Goal: Information Seeking & Learning: Learn about a topic

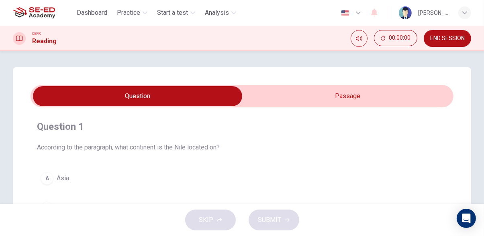
click at [396, 92] on input "checkbox" at bounding box center [138, 96] width 634 height 20
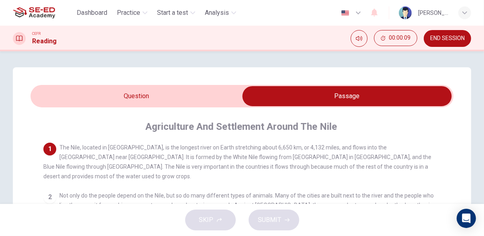
click at [186, 101] on input "checkbox" at bounding box center [347, 96] width 634 height 20
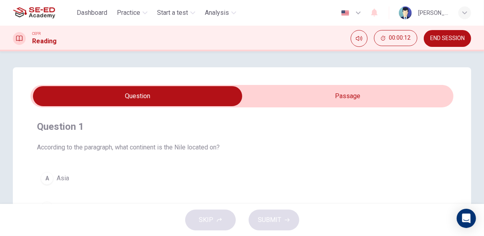
click at [339, 96] on input "checkbox" at bounding box center [138, 96] width 634 height 20
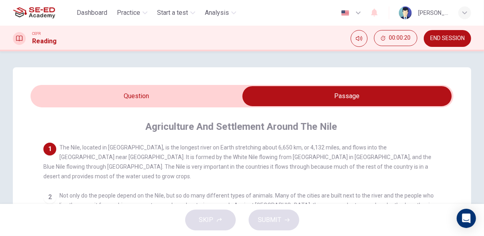
click at [173, 98] on input "checkbox" at bounding box center [347, 96] width 634 height 20
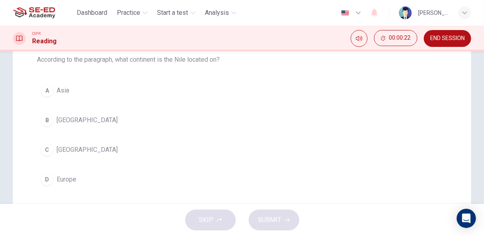
scroll to position [89, 0]
click at [108, 151] on button "C Africa" at bounding box center [242, 149] width 410 height 20
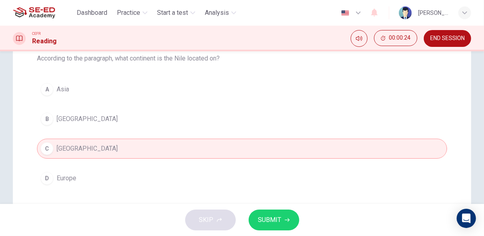
click at [277, 222] on span "SUBMIT" at bounding box center [269, 220] width 23 height 11
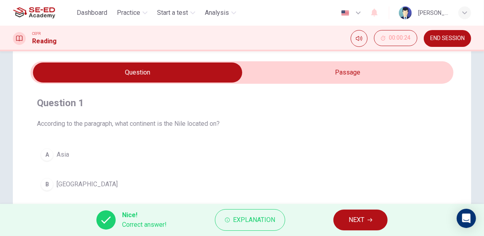
scroll to position [0, 0]
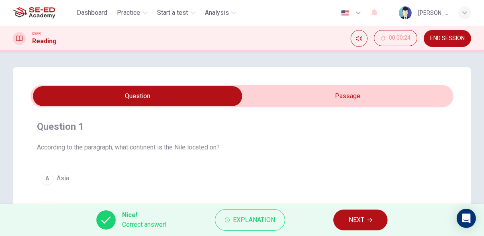
click at [368, 222] on icon "button" at bounding box center [369, 220] width 5 height 5
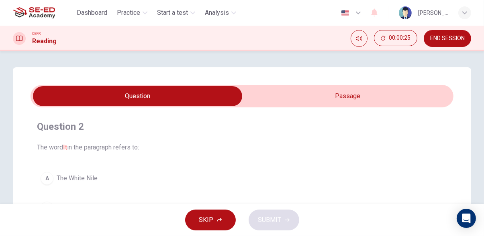
click at [411, 97] on input "checkbox" at bounding box center [138, 96] width 634 height 20
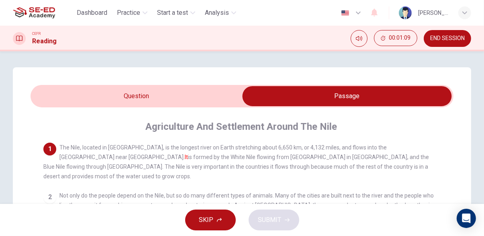
click at [204, 101] on input "checkbox" at bounding box center [347, 96] width 634 height 20
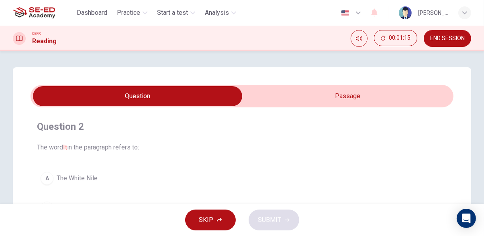
click at [369, 97] on input "checkbox" at bounding box center [138, 96] width 634 height 20
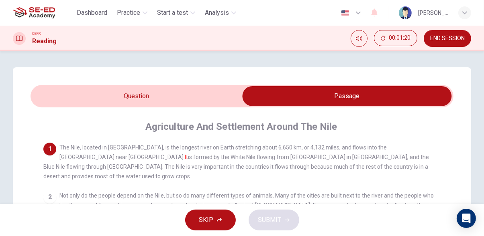
click at [222, 96] on input "checkbox" at bounding box center [347, 96] width 634 height 20
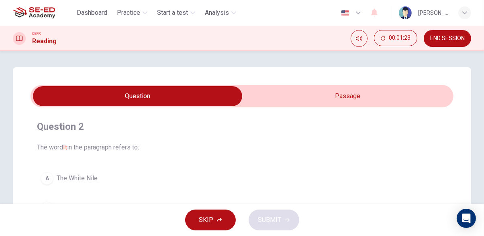
click at [389, 98] on input "checkbox" at bounding box center [138, 96] width 634 height 20
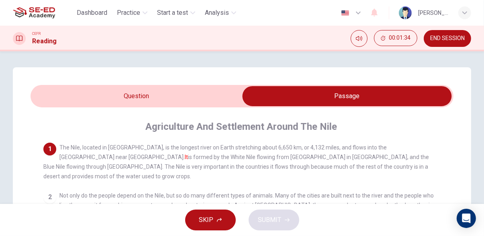
click at [187, 104] on input "checkbox" at bounding box center [347, 96] width 634 height 20
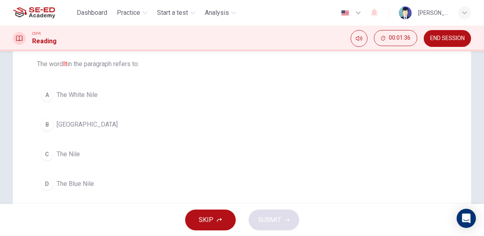
scroll to position [86, 0]
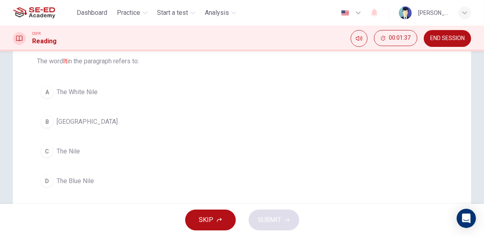
click at [41, 153] on div "C" at bounding box center [47, 151] width 13 height 13
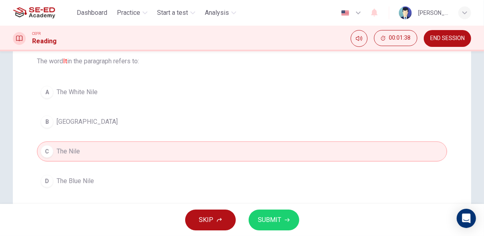
click at [295, 218] on button "SUBMIT" at bounding box center [273, 220] width 51 height 21
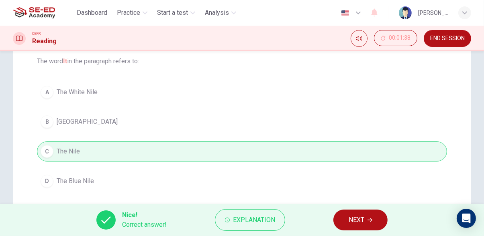
click at [363, 219] on span "NEXT" at bounding box center [356, 220] width 16 height 11
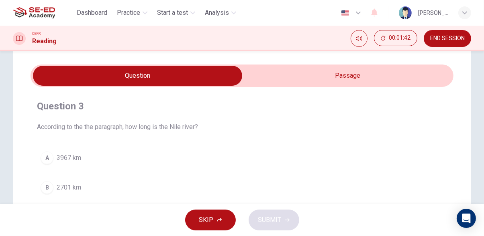
scroll to position [0, 0]
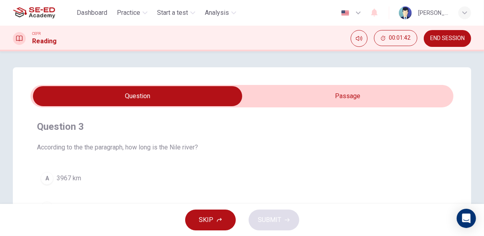
click at [401, 98] on input "checkbox" at bounding box center [138, 96] width 634 height 20
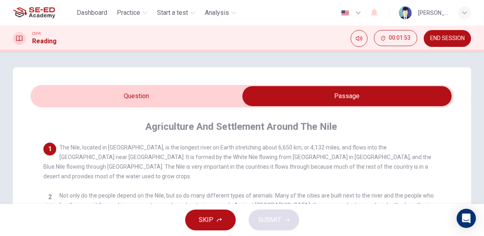
click at [197, 100] on input "checkbox" at bounding box center [347, 96] width 634 height 20
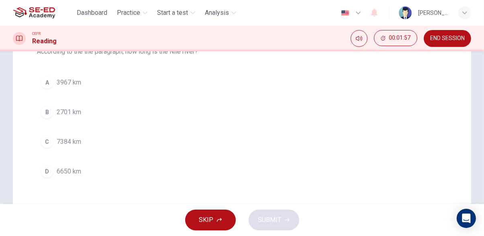
scroll to position [95, 0]
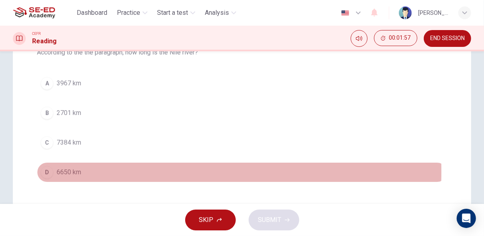
click at [45, 172] on div "D" at bounding box center [47, 172] width 13 height 13
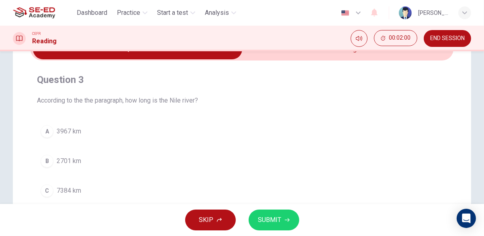
scroll to position [0, 0]
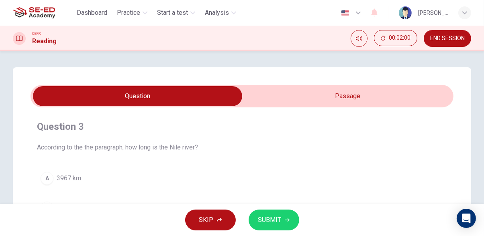
click at [313, 100] on input "checkbox" at bounding box center [138, 96] width 634 height 20
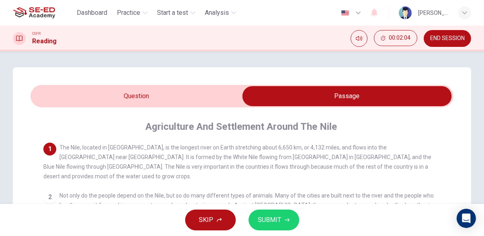
click at [214, 100] on input "checkbox" at bounding box center [347, 96] width 634 height 20
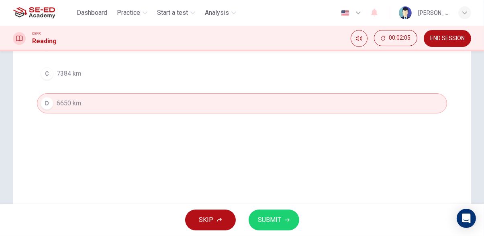
scroll to position [202, 0]
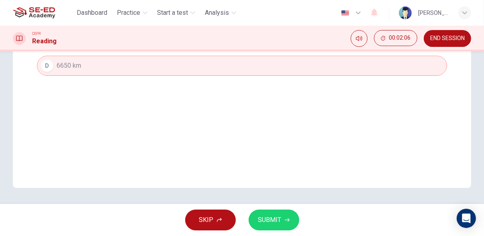
click at [277, 222] on span "SUBMIT" at bounding box center [269, 220] width 23 height 11
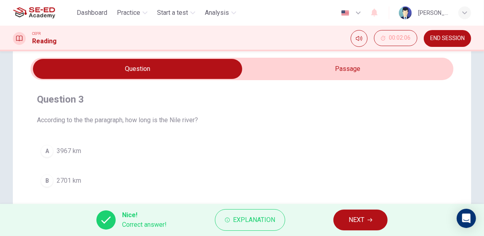
scroll to position [28, 0]
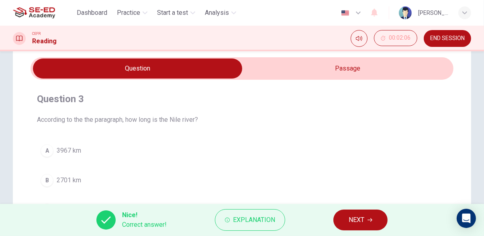
click at [360, 222] on span "NEXT" at bounding box center [356, 220] width 16 height 11
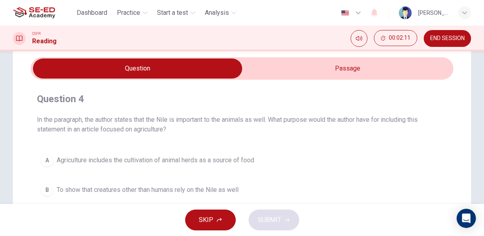
click at [372, 74] on input "checkbox" at bounding box center [138, 69] width 634 height 20
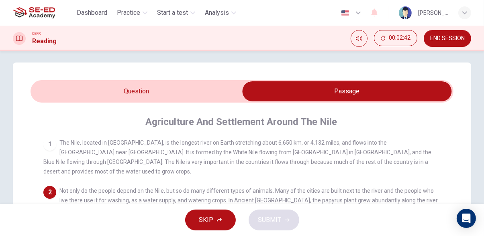
scroll to position [0, 0]
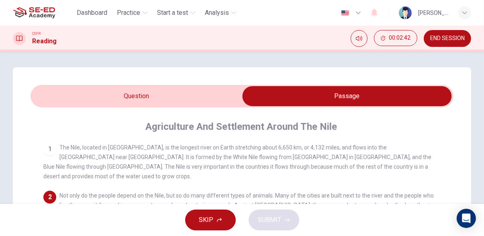
click at [55, 92] on input "checkbox" at bounding box center [347, 96] width 634 height 20
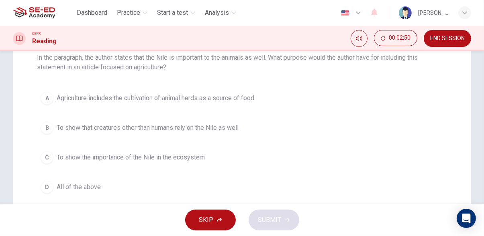
scroll to position [90, 0]
click at [47, 186] on div "D" at bounding box center [47, 187] width 13 height 13
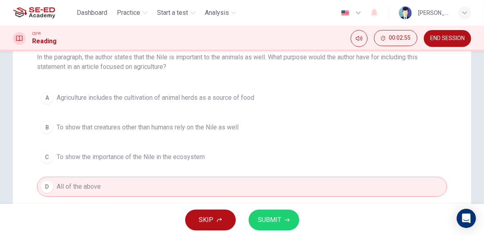
click at [285, 219] on icon "button" at bounding box center [287, 220] width 5 height 5
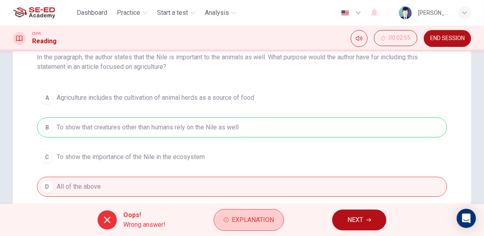
click at [269, 221] on span "Explanation" at bounding box center [253, 220] width 42 height 11
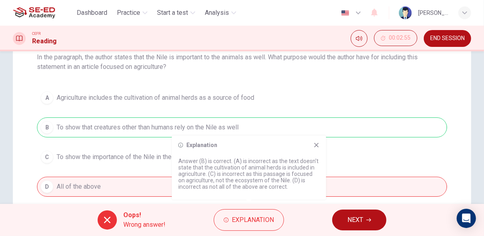
click at [317, 145] on icon at bounding box center [316, 145] width 6 height 6
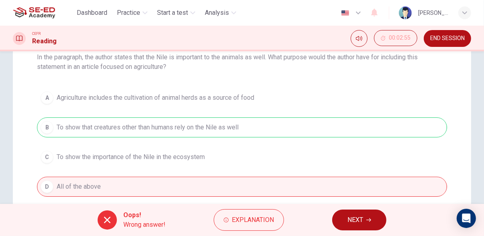
click at [367, 220] on icon "button" at bounding box center [368, 221] width 5 height 4
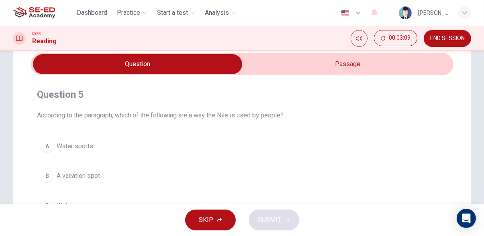
scroll to position [0, 0]
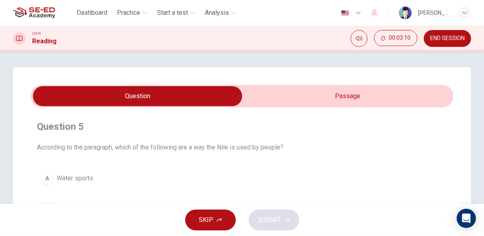
click at [395, 94] on input "checkbox" at bounding box center [138, 96] width 634 height 20
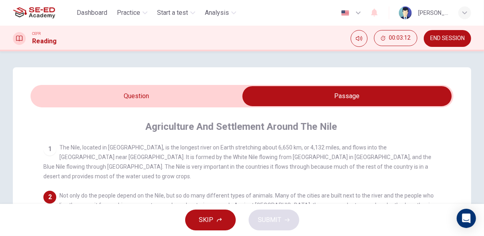
click at [47, 95] on input "checkbox" at bounding box center [347, 96] width 634 height 20
checkbox input "false"
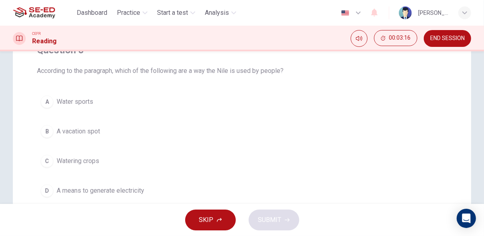
scroll to position [77, 0]
click at [42, 159] on div "C" at bounding box center [47, 161] width 13 height 13
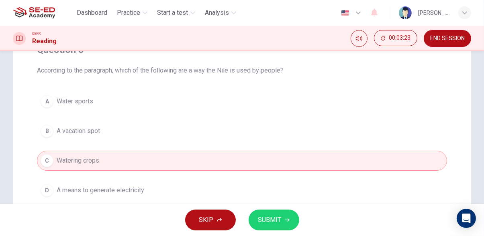
click at [277, 222] on span "SUBMIT" at bounding box center [269, 220] width 23 height 11
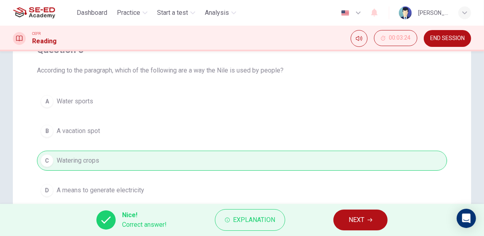
click at [370, 220] on icon "button" at bounding box center [369, 221] width 5 height 4
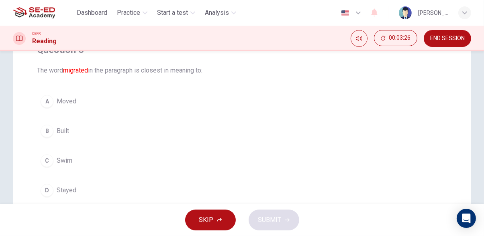
click at [46, 100] on div "A" at bounding box center [47, 101] width 13 height 13
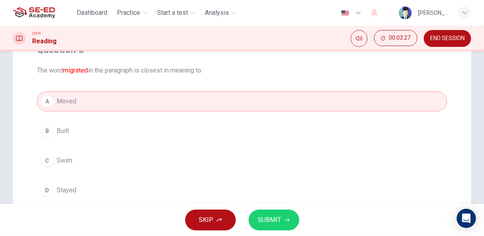
click at [287, 220] on icon "button" at bounding box center [287, 221] width 5 height 4
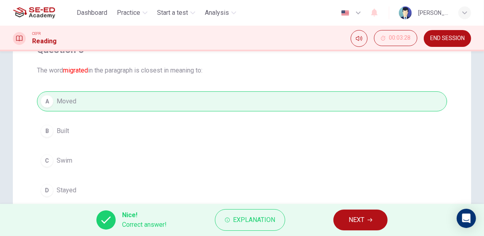
click at [363, 219] on span "NEXT" at bounding box center [356, 220] width 16 height 11
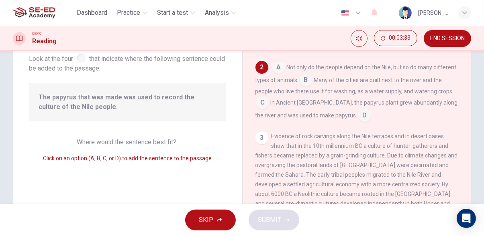
scroll to position [51, 0]
click at [371, 110] on input at bounding box center [364, 116] width 13 height 13
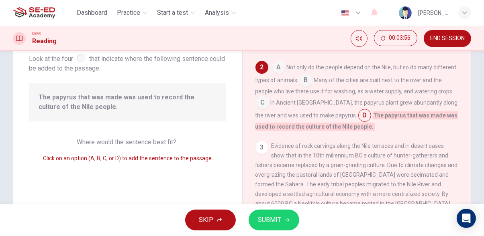
click at [288, 220] on icon "button" at bounding box center [287, 221] width 5 height 4
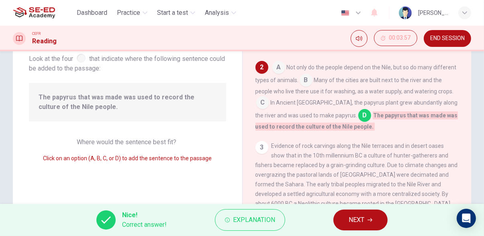
click at [364, 224] on span "NEXT" at bounding box center [356, 220] width 16 height 11
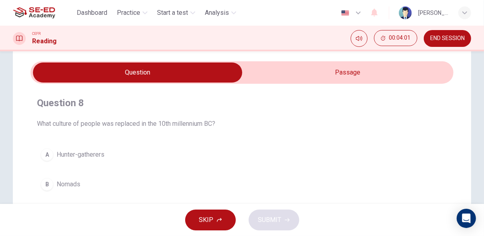
scroll to position [24, 0]
click at [404, 78] on input "checkbox" at bounding box center [138, 73] width 634 height 20
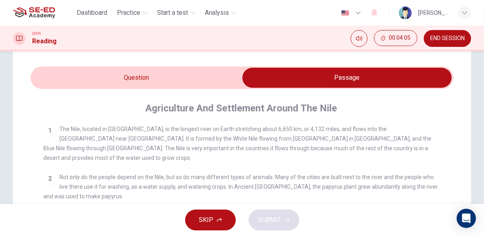
scroll to position [0, 0]
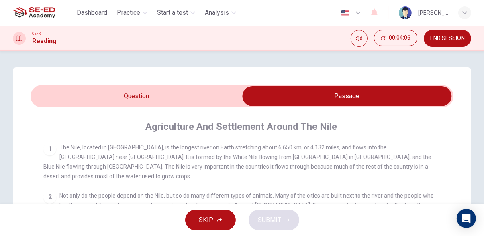
click at [47, 106] on input "checkbox" at bounding box center [347, 96] width 634 height 20
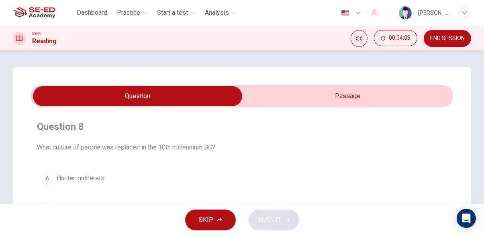
click at [406, 93] on input "checkbox" at bounding box center [138, 96] width 634 height 20
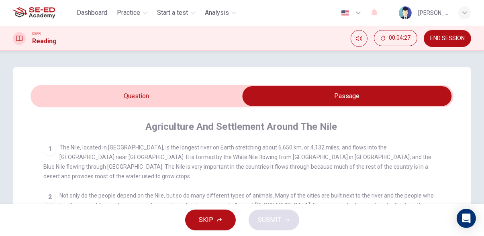
click at [63, 96] on input "checkbox" at bounding box center [347, 96] width 634 height 20
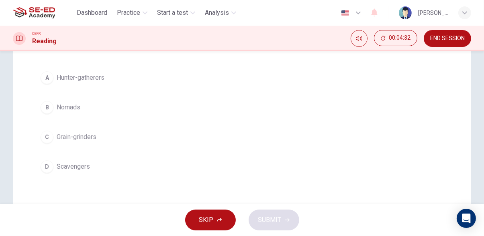
scroll to position [96, 0]
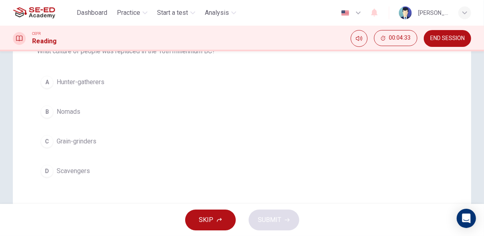
click at [41, 87] on button "A Hunter-gatherers" at bounding box center [242, 82] width 410 height 20
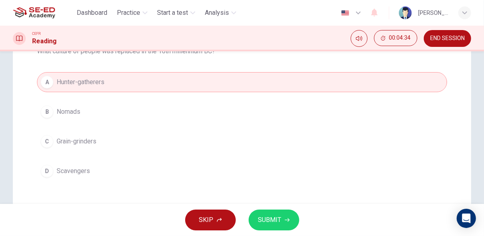
click at [260, 229] on button "SUBMIT" at bounding box center [273, 220] width 51 height 21
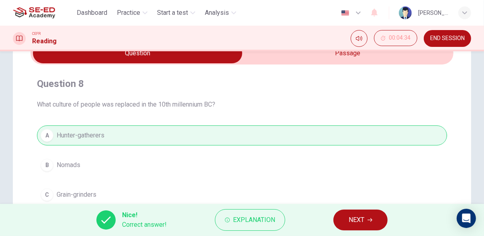
scroll to position [0, 0]
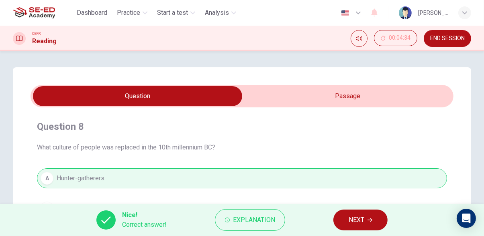
click at [360, 219] on span "NEXT" at bounding box center [356, 220] width 16 height 11
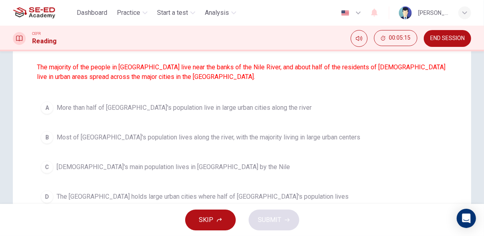
scroll to position [99, 0]
click at [273, 139] on span "Most of [GEOGRAPHIC_DATA]'s population lives along the river, with the majority…" at bounding box center [208, 138] width 303 height 10
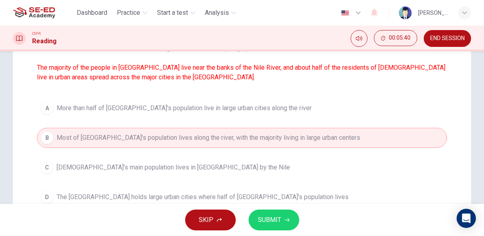
click at [286, 221] on icon "button" at bounding box center [287, 220] width 5 height 5
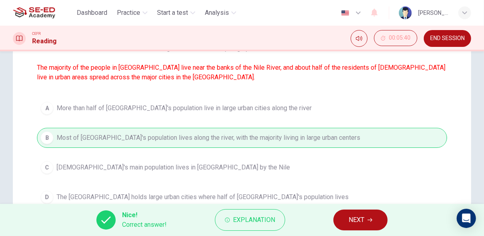
click at [364, 220] on span "NEXT" at bounding box center [356, 220] width 16 height 11
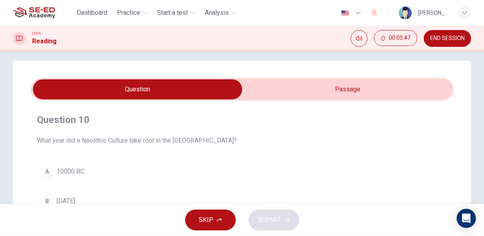
scroll to position [0, 0]
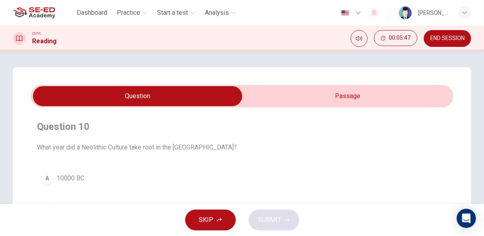
click at [411, 92] on input "checkbox" at bounding box center [138, 96] width 634 height 20
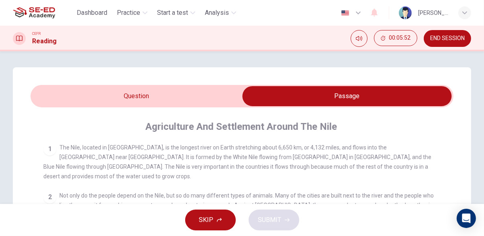
click at [45, 101] on input "checkbox" at bounding box center [347, 96] width 634 height 20
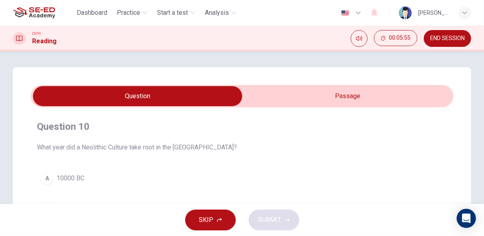
click at [401, 92] on input "checkbox" at bounding box center [138, 96] width 634 height 20
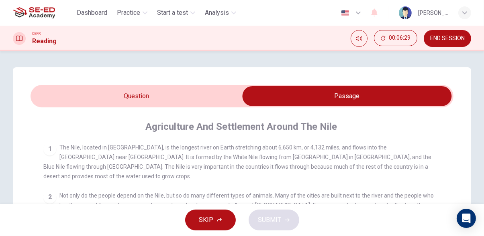
click at [49, 96] on input "checkbox" at bounding box center [347, 96] width 634 height 20
checkbox input "false"
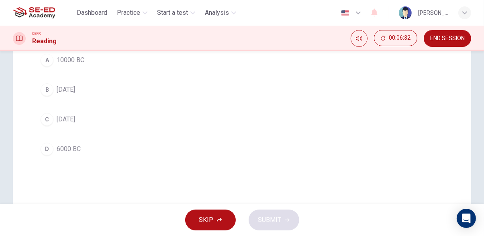
scroll to position [119, 0]
click at [47, 148] on div "D" at bounding box center [47, 148] width 13 height 13
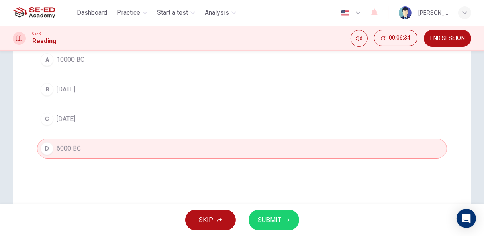
click at [287, 220] on icon "button" at bounding box center [287, 221] width 5 height 4
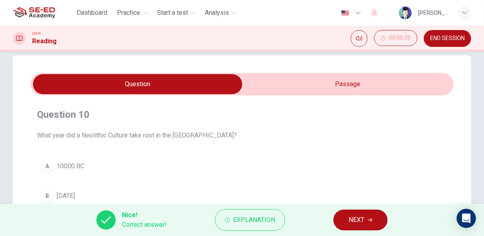
scroll to position [0, 0]
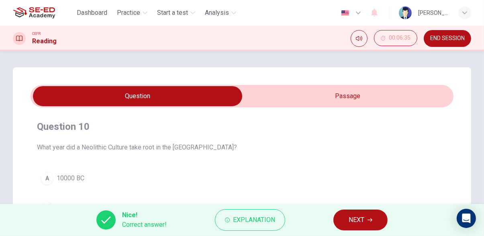
click at [369, 220] on icon "button" at bounding box center [369, 221] width 5 height 4
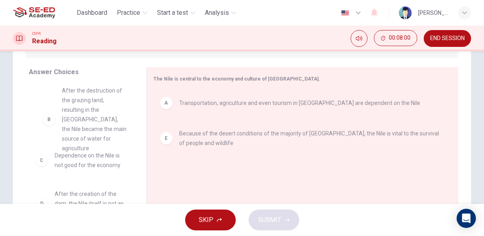
click at [94, 115] on div "C Dependence on the Nile is not good for the economy D After the creation of th…" at bounding box center [81, 145] width 105 height 124
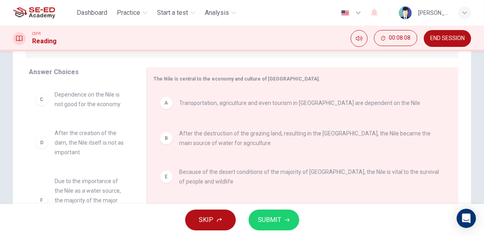
click at [273, 220] on span "SUBMIT" at bounding box center [269, 220] width 23 height 11
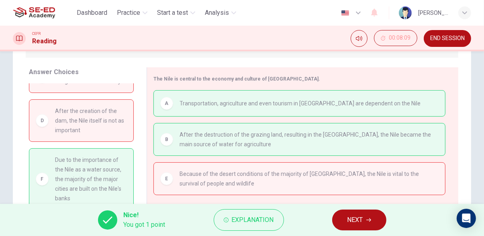
scroll to position [73, 0]
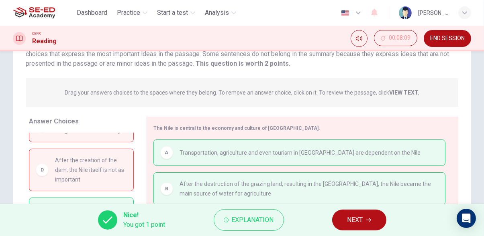
click at [362, 222] on span "NEXT" at bounding box center [355, 220] width 16 height 11
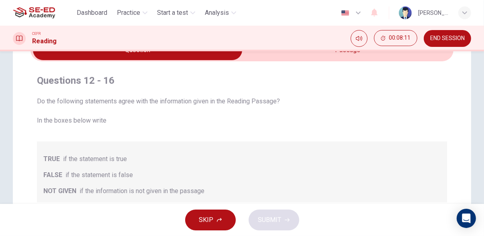
scroll to position [0, 0]
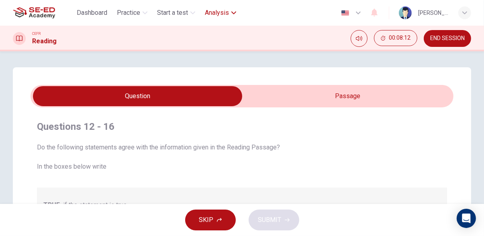
click at [233, 13] on icon "button" at bounding box center [233, 12] width 5 height 3
click at [218, 10] on span "Analysis" at bounding box center [217, 13] width 24 height 10
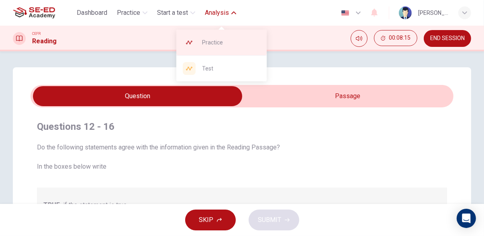
click at [236, 45] on span "Practice" at bounding box center [231, 43] width 58 height 10
